Goal: Information Seeking & Learning: Learn about a topic

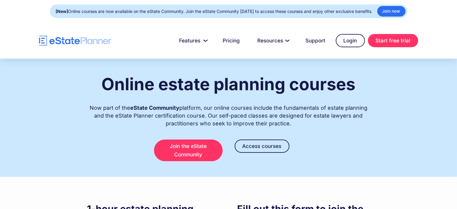
click at [62, 147] on div "Online estate planning courses Now part of the eState Community platform, our o…" at bounding box center [228, 118] width 397 height 118
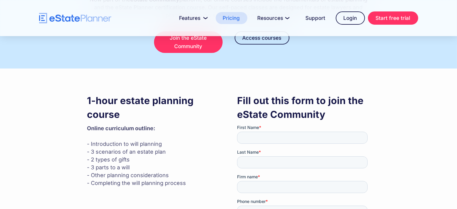
click at [235, 17] on link "Pricing" at bounding box center [232, 18] width 32 height 12
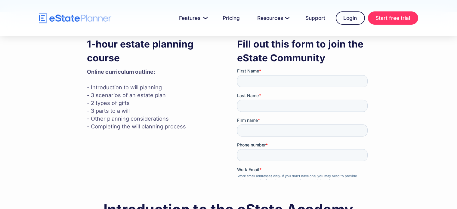
scroll to position [165, 0]
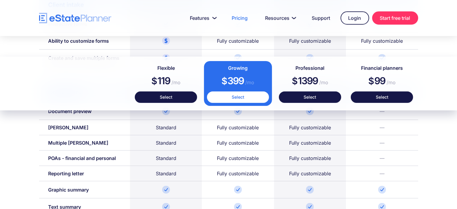
scroll to position [564, 0]
